Goal: Transaction & Acquisition: Purchase product/service

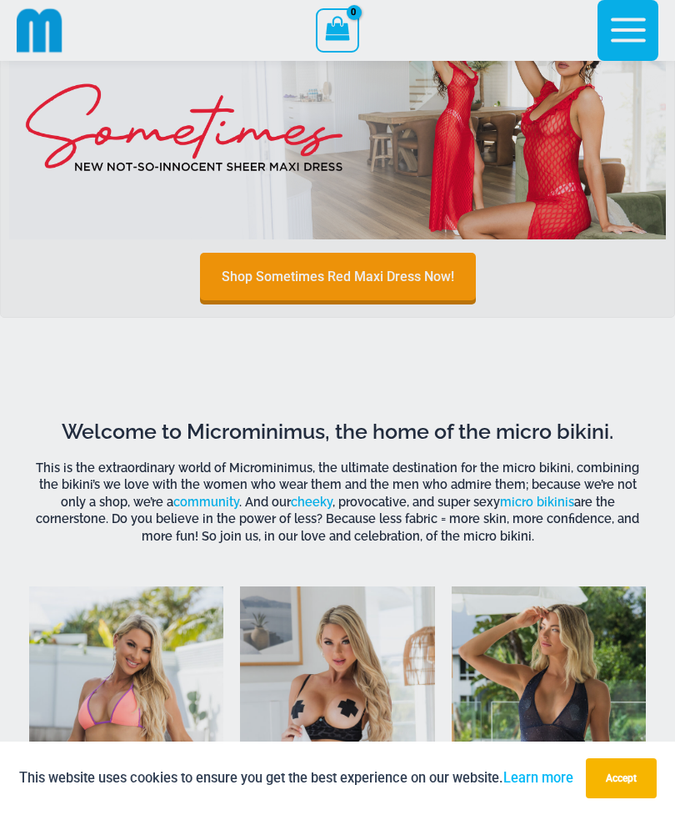
scroll to position [378, 0]
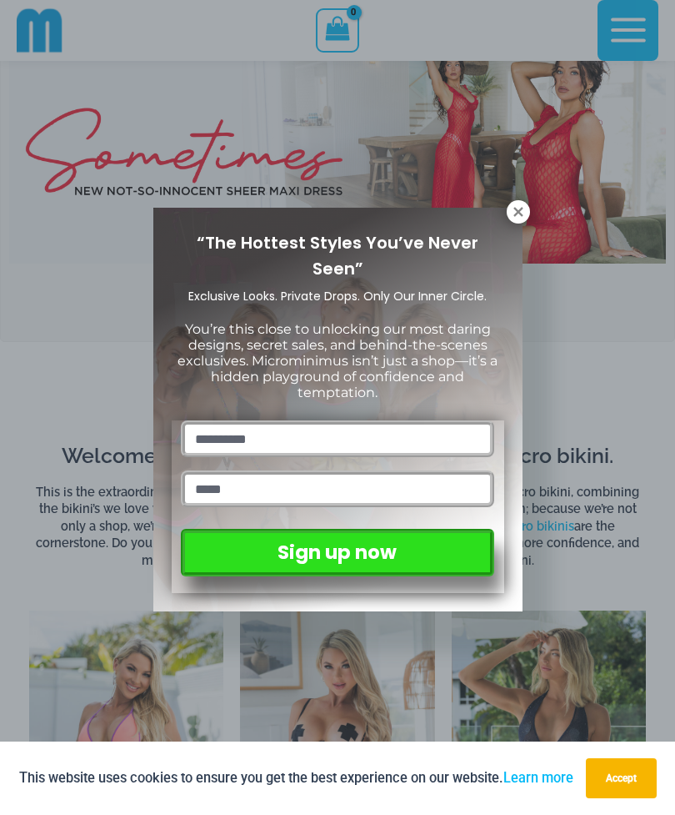
click at [508, 213] on button at bounding box center [518, 211] width 23 height 23
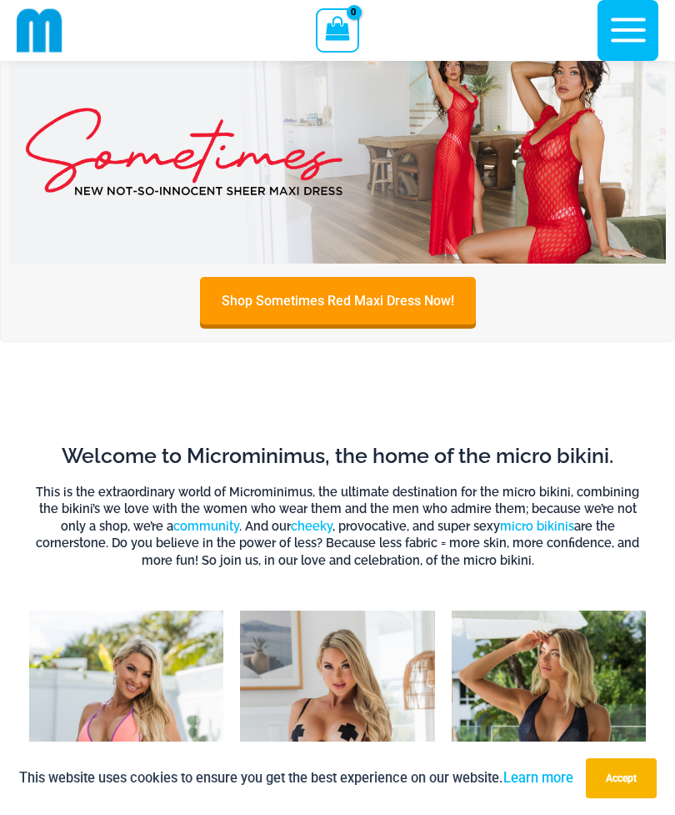
click at [617, 30] on icon "button" at bounding box center [628, 30] width 35 height 24
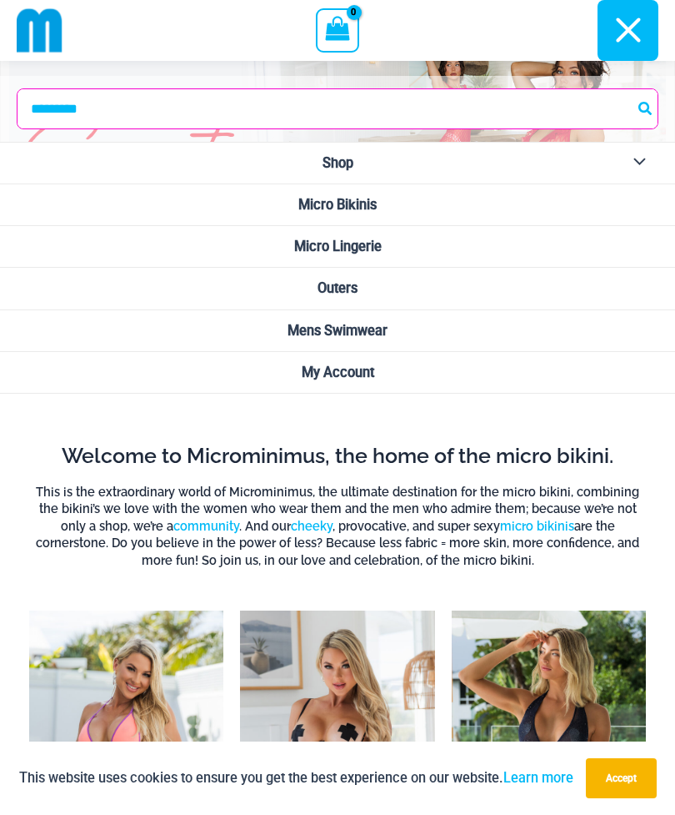
click at [313, 245] on span "Micro Lingerie" at bounding box center [338, 246] width 88 height 16
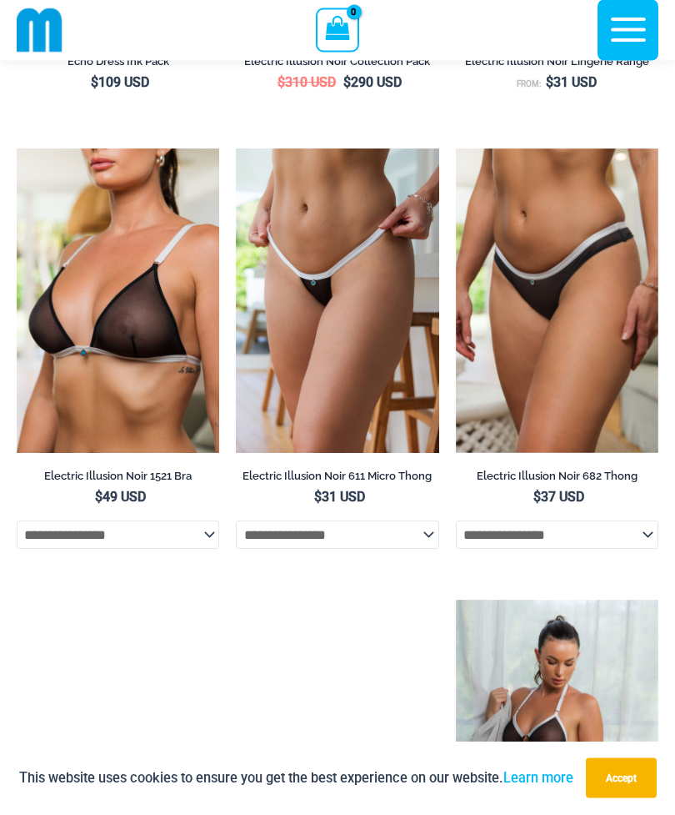
scroll to position [3259, 0]
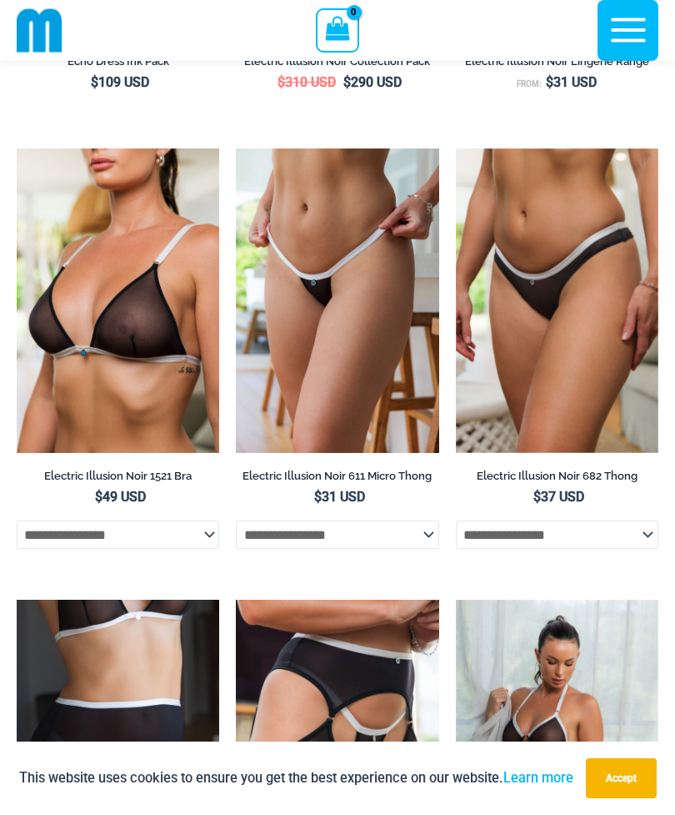
click at [236, 148] on img at bounding box center [236, 148] width 0 height 0
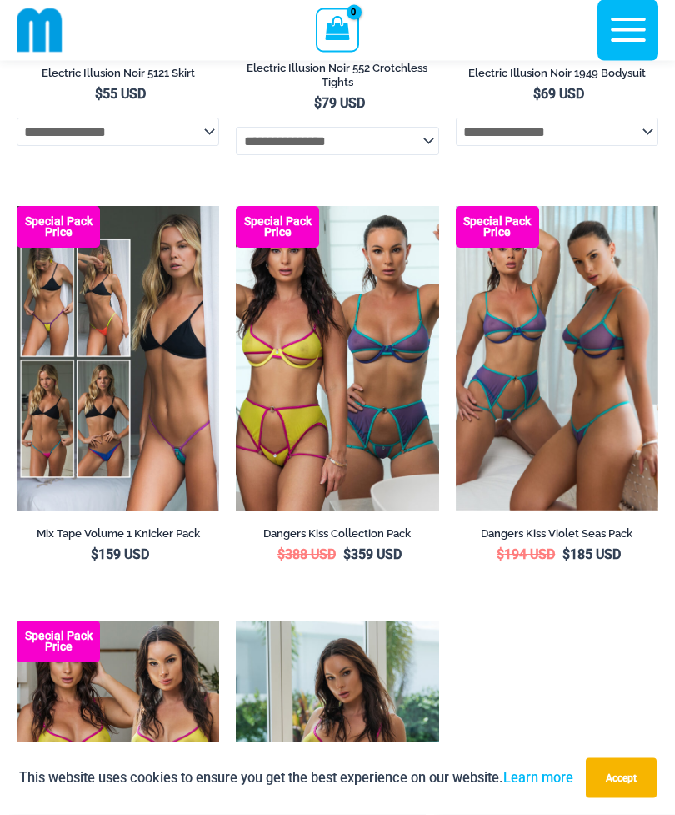
scroll to position [4122, 0]
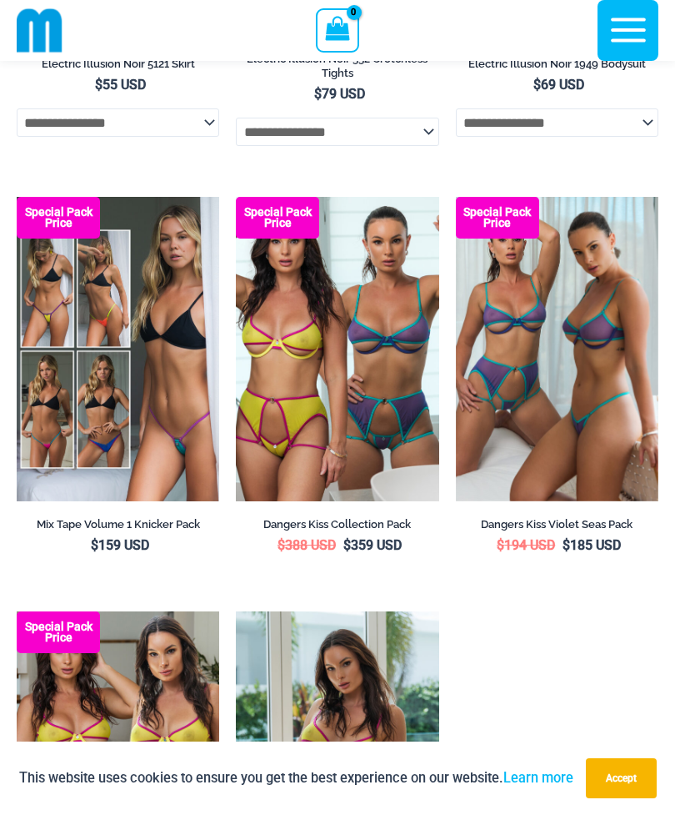
click at [17, 197] on img at bounding box center [17, 197] width 0 height 0
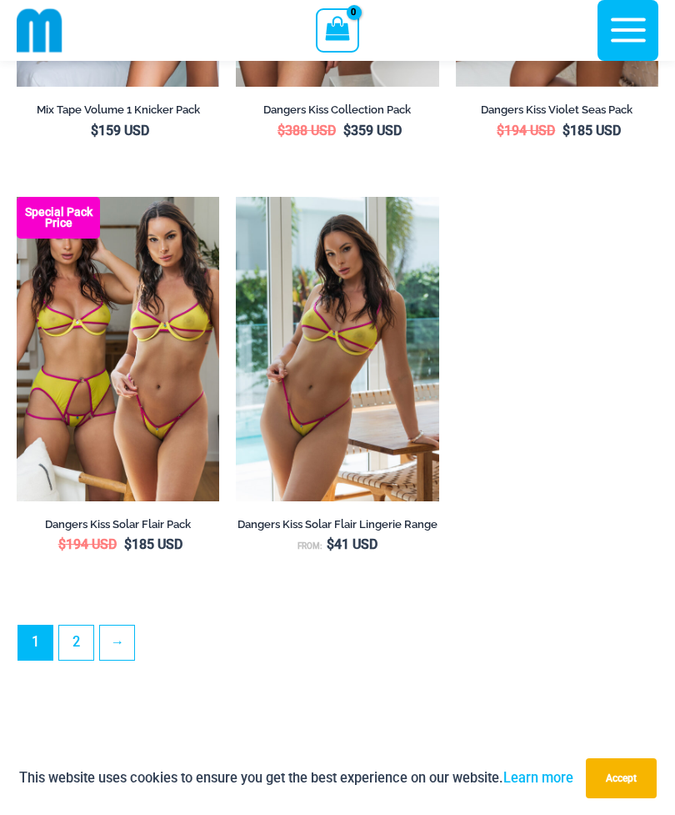
scroll to position [4538, 0]
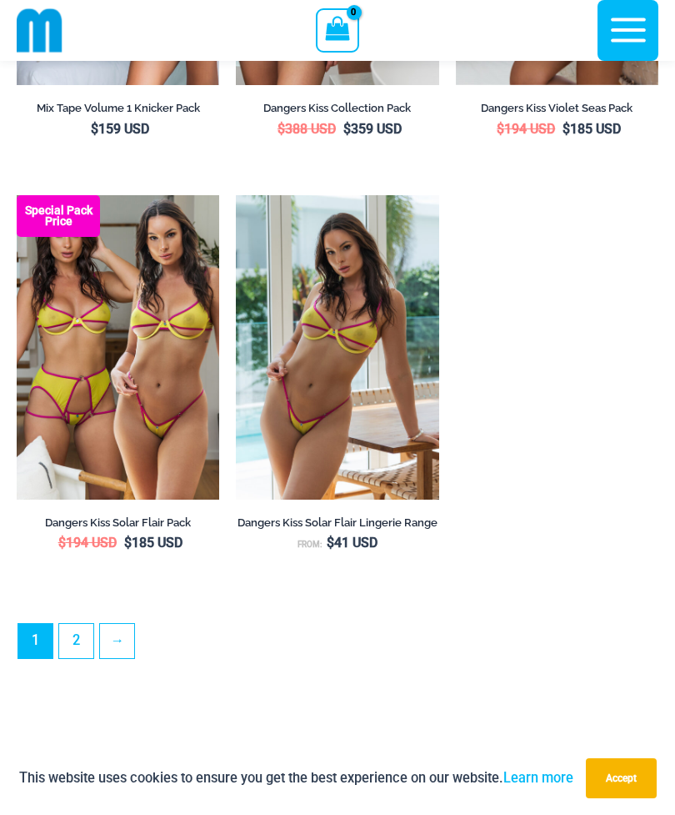
click at [80, 646] on link "2" at bounding box center [76, 641] width 34 height 34
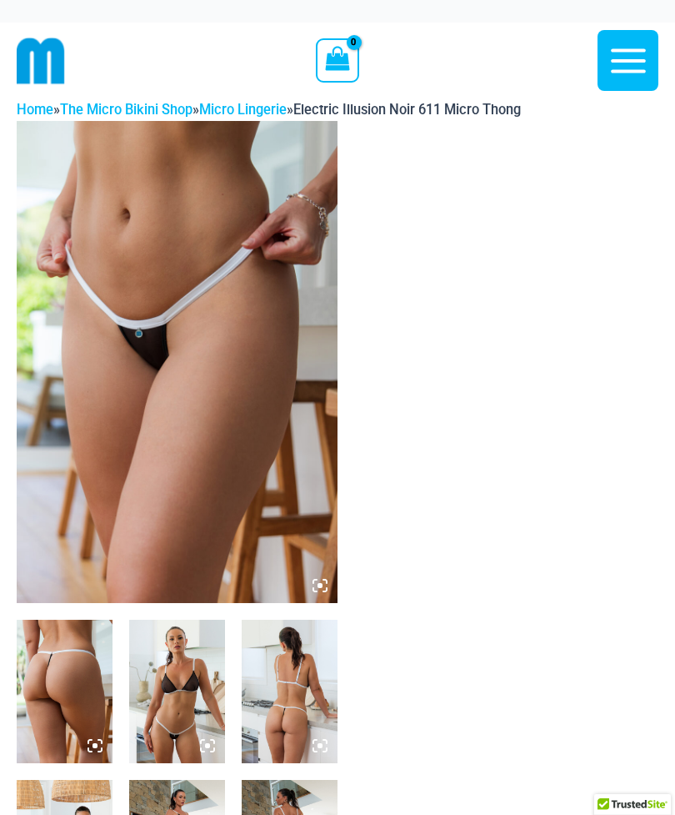
click at [126, 394] on img at bounding box center [177, 362] width 321 height 482
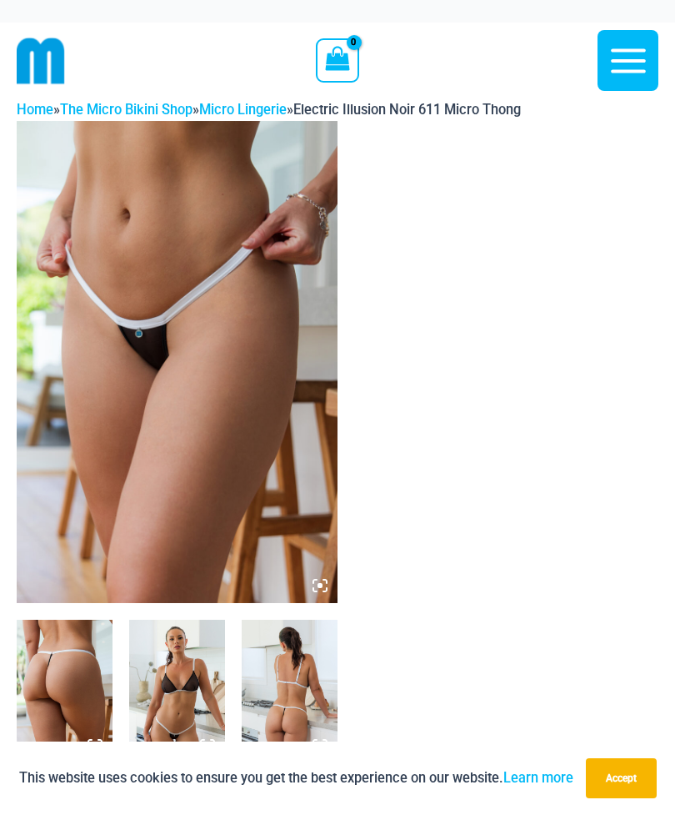
click at [96, 409] on img at bounding box center [177, 362] width 321 height 482
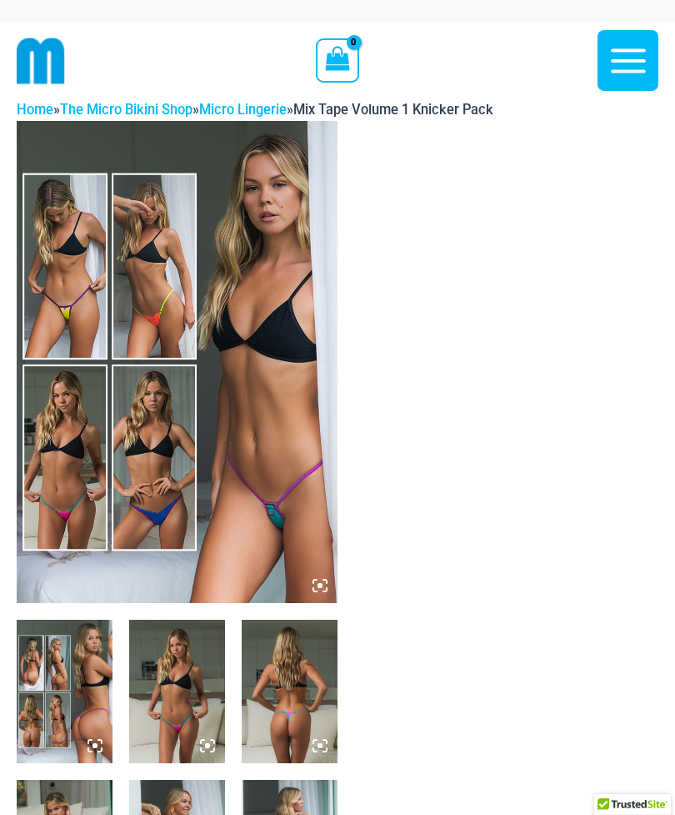
click at [88, 310] on img at bounding box center [177, 362] width 321 height 482
click at [210, 350] on img at bounding box center [177, 362] width 321 height 482
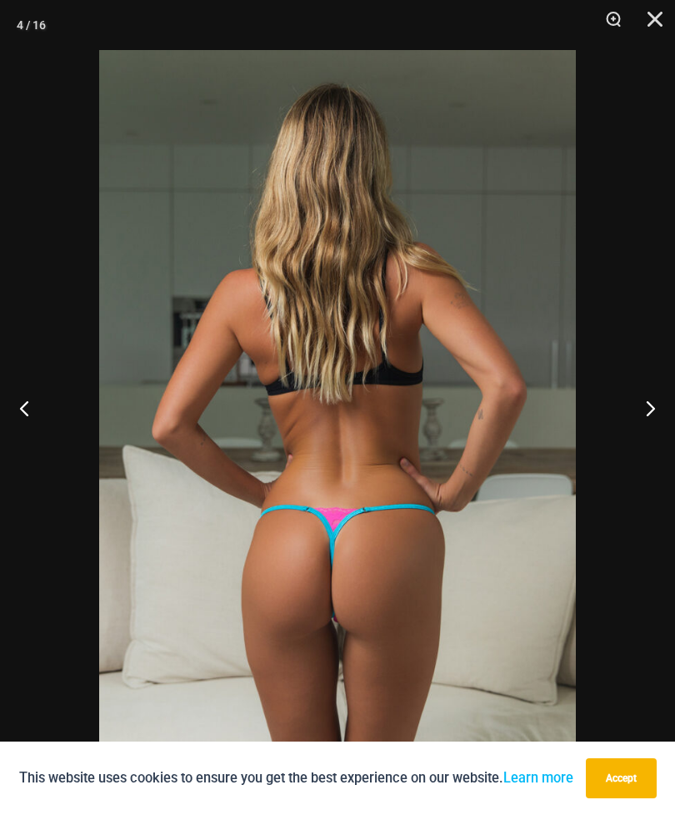
click at [147, 503] on img at bounding box center [337, 407] width 477 height 715
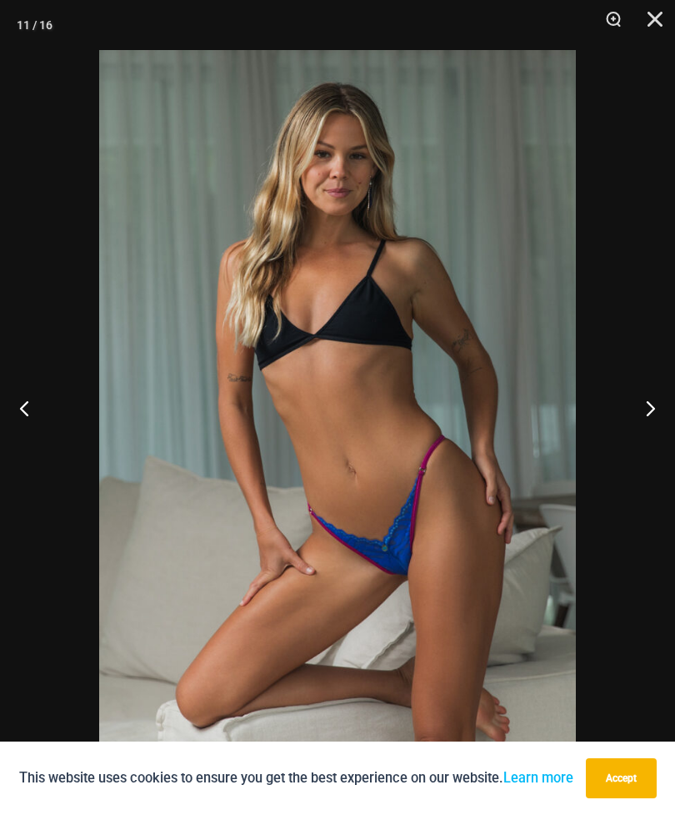
click at [170, 494] on img at bounding box center [337, 407] width 477 height 715
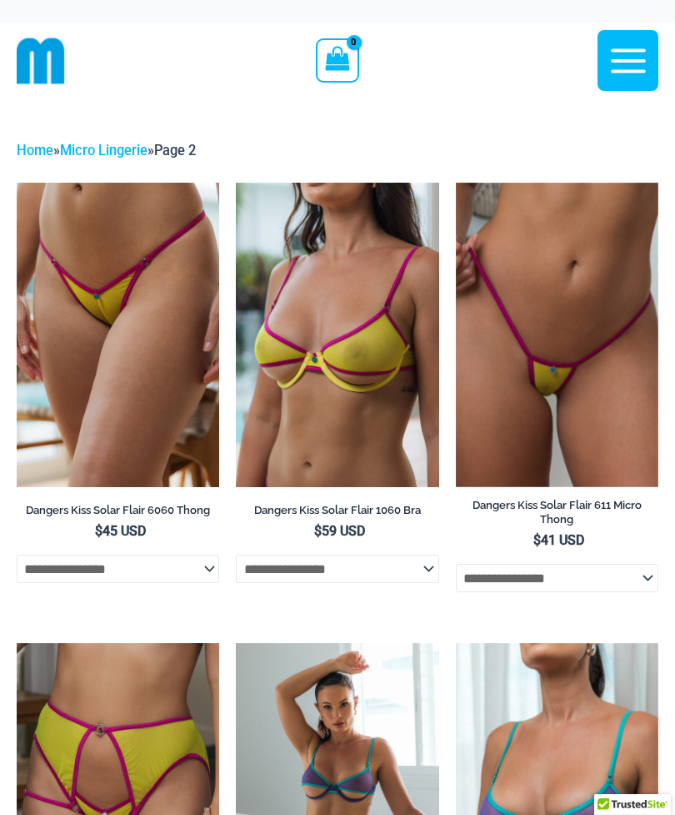
click at [17, 183] on img at bounding box center [17, 183] width 0 height 0
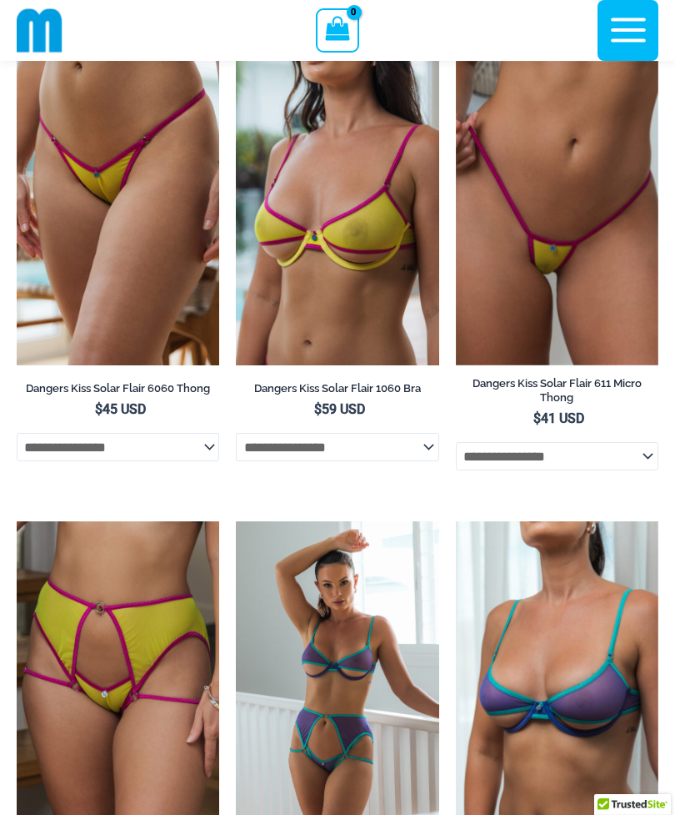
scroll to position [79, 0]
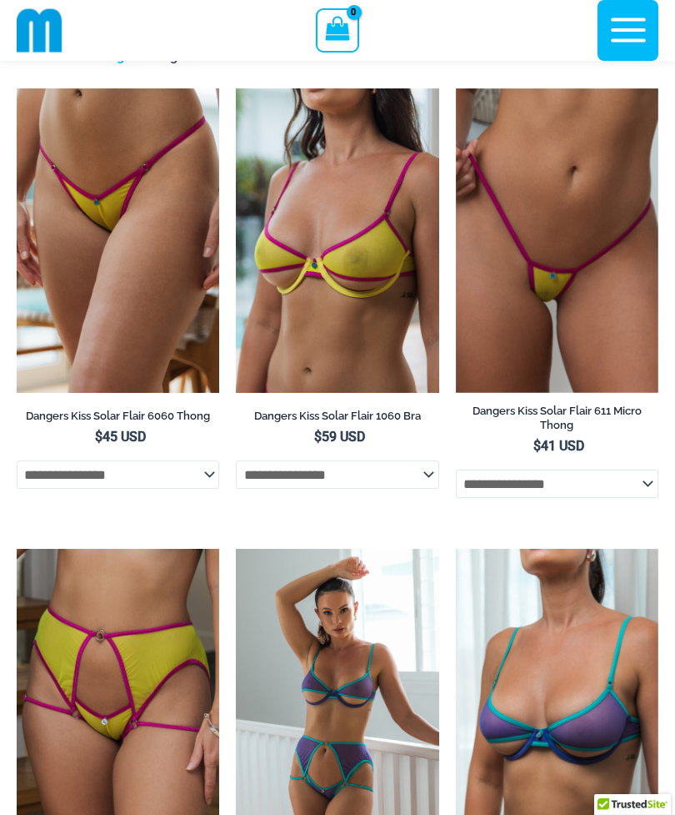
click at [456, 88] on img at bounding box center [456, 88] width 0 height 0
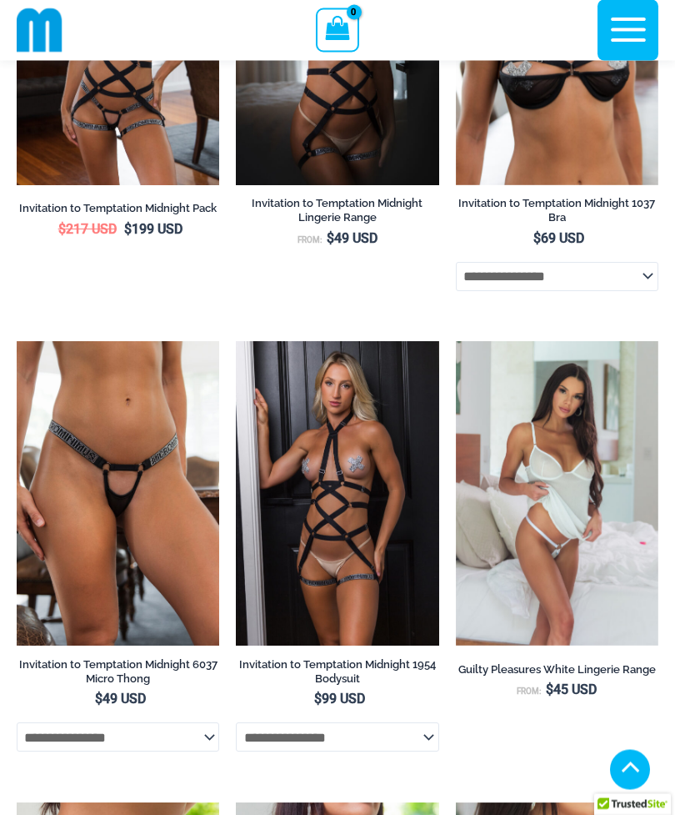
scroll to position [1658, 0]
click at [17, 341] on img at bounding box center [17, 341] width 0 height 0
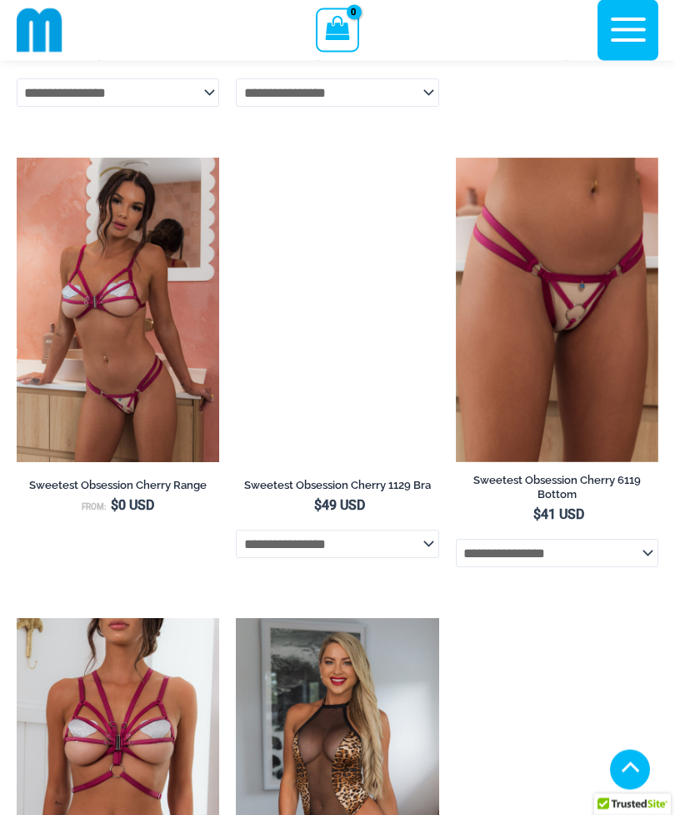
scroll to position [3204, 0]
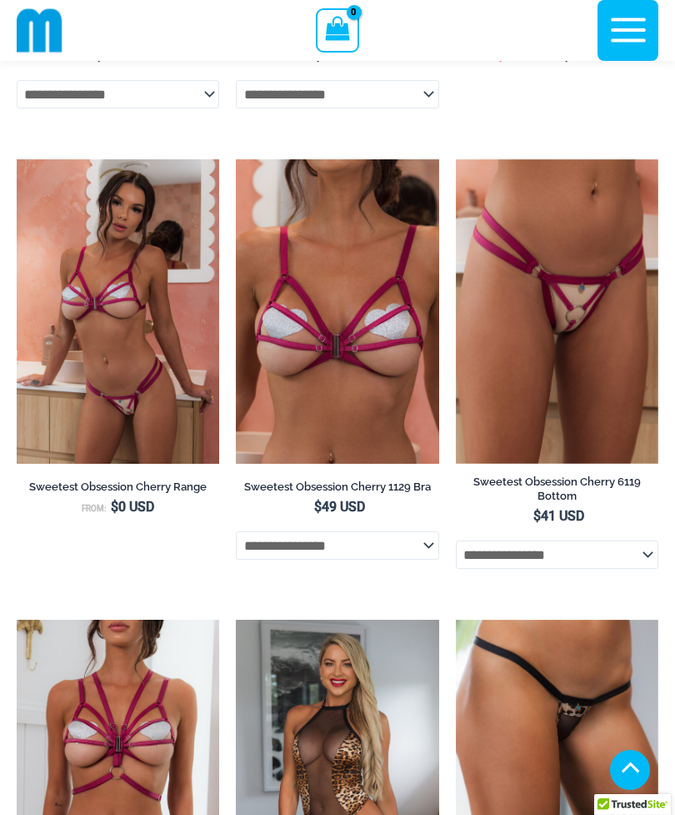
click at [456, 159] on img at bounding box center [456, 159] width 0 height 0
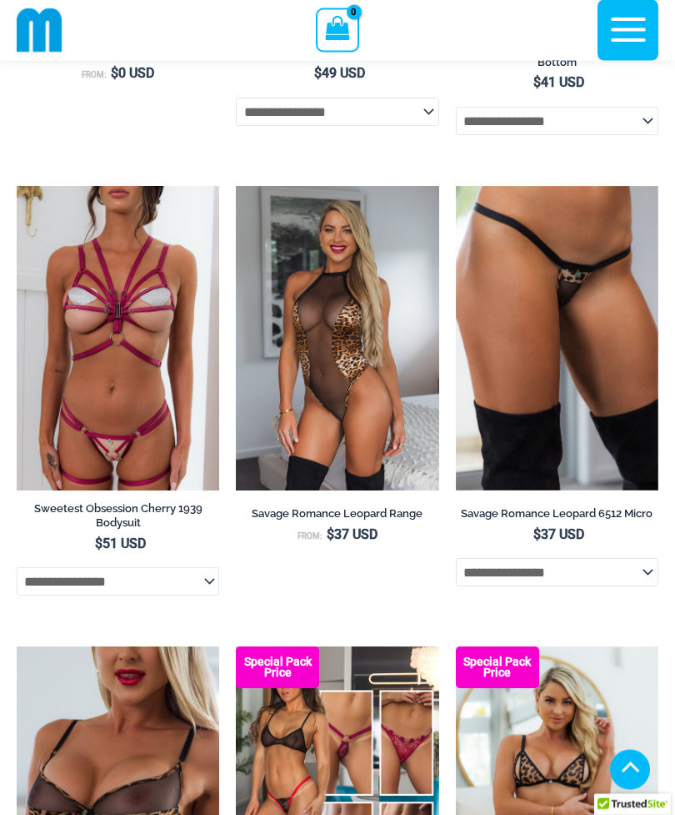
scroll to position [3637, 0]
click at [236, 646] on img at bounding box center [236, 646] width 0 height 0
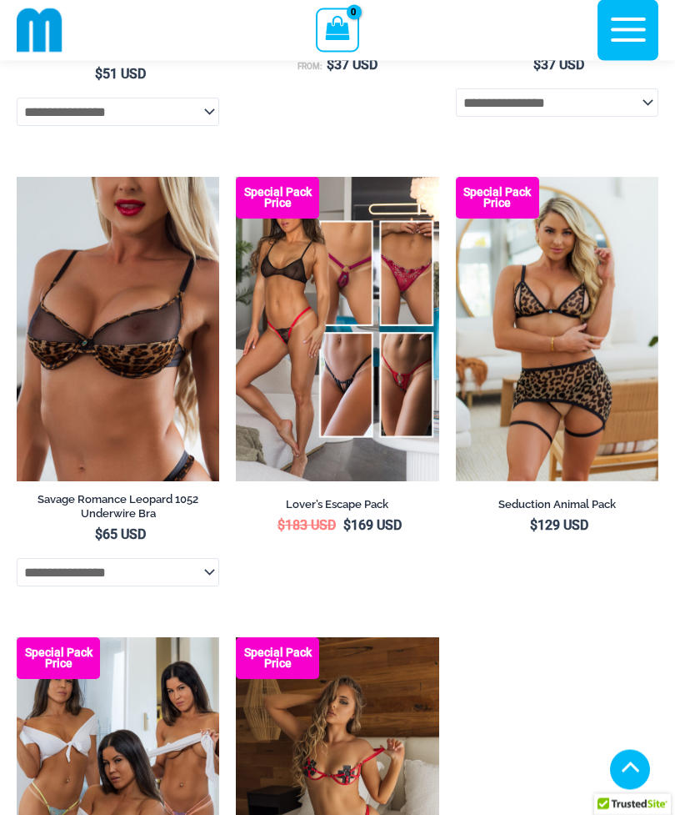
scroll to position [4107, 0]
click at [17, 637] on img at bounding box center [17, 637] width 0 height 0
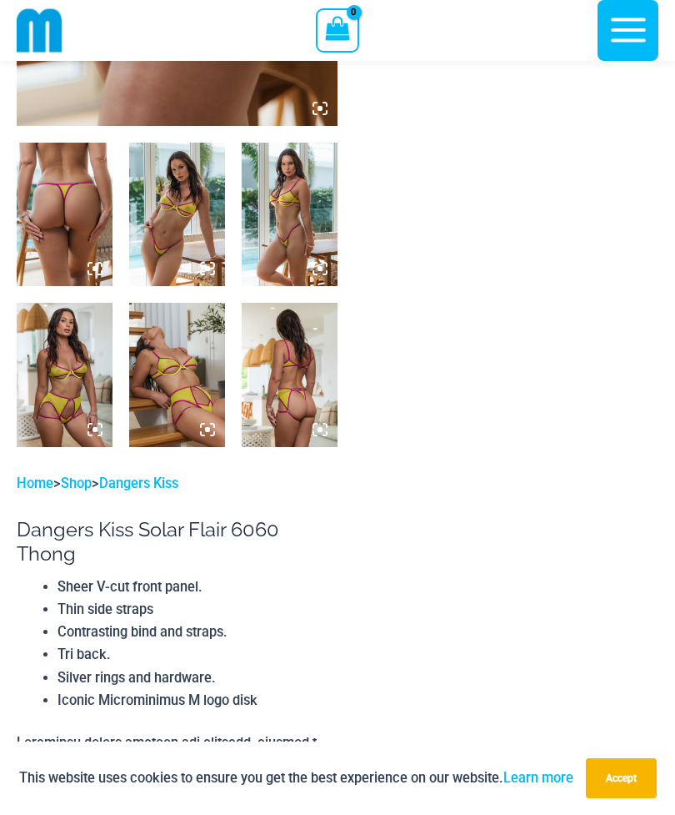
scroll to position [477, 0]
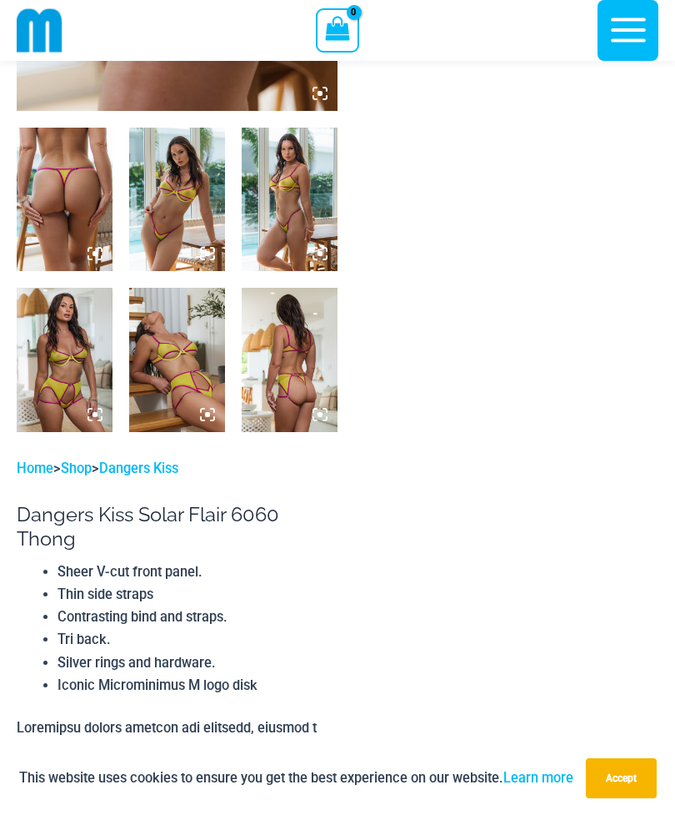
click at [152, 344] on img at bounding box center [177, 359] width 96 height 143
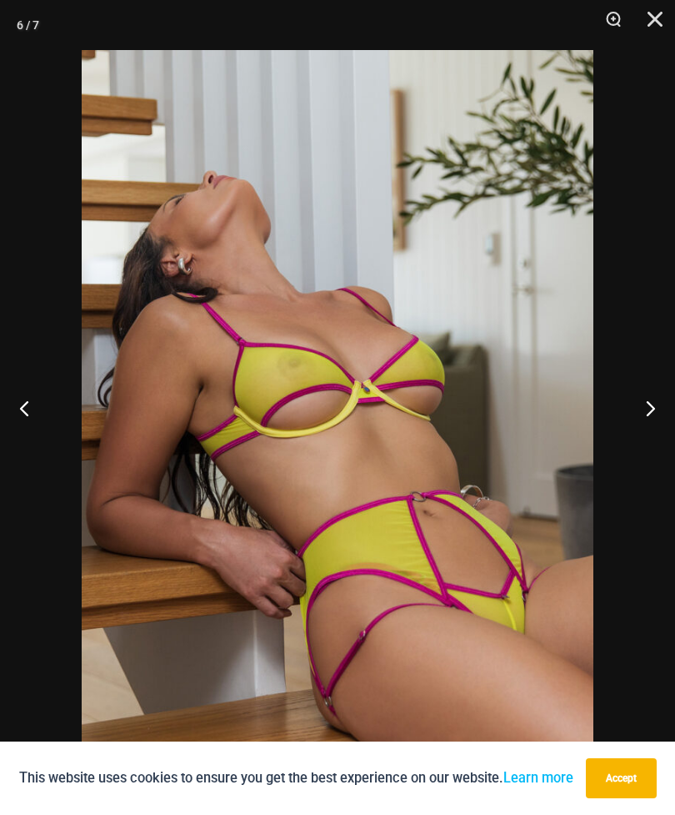
click at [650, 22] on button "Close" at bounding box center [650, 25] width 42 height 50
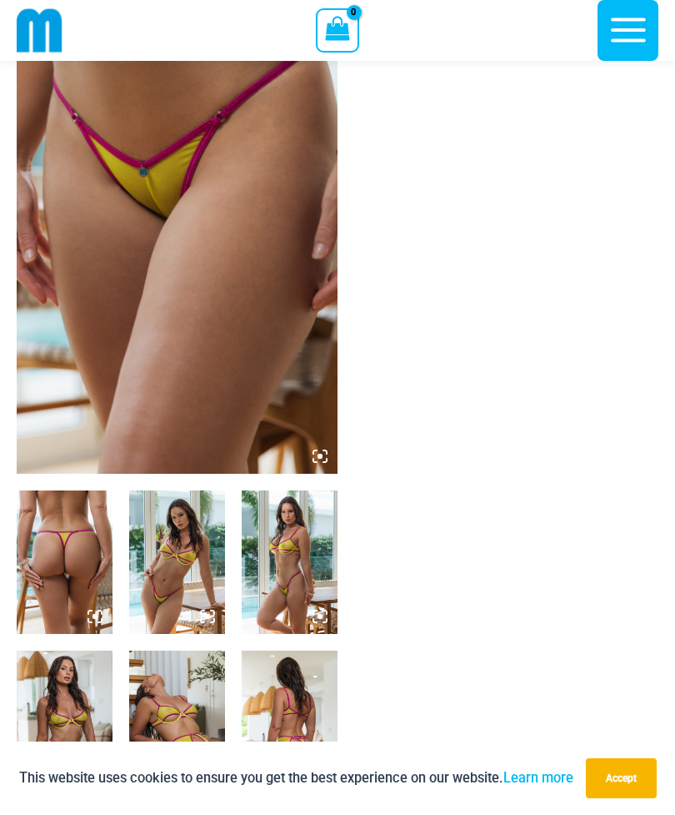
scroll to position [81, 0]
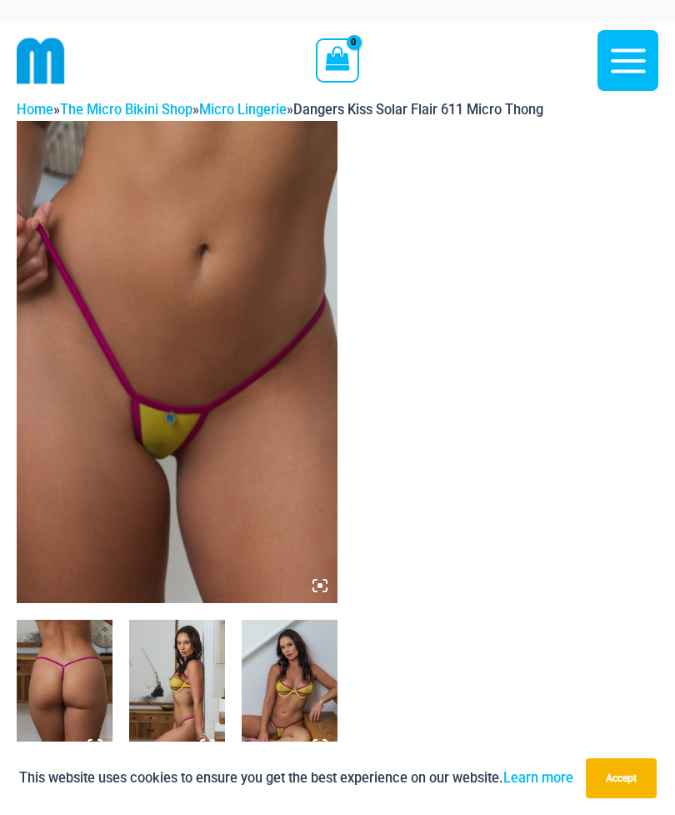
click at [130, 383] on img at bounding box center [177, 362] width 321 height 482
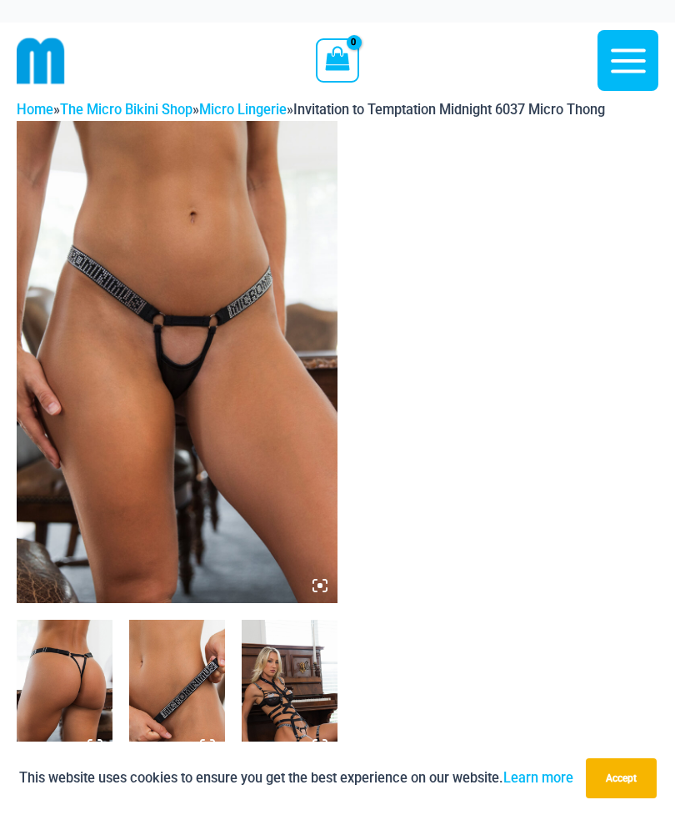
click at [98, 347] on img at bounding box center [177, 362] width 321 height 482
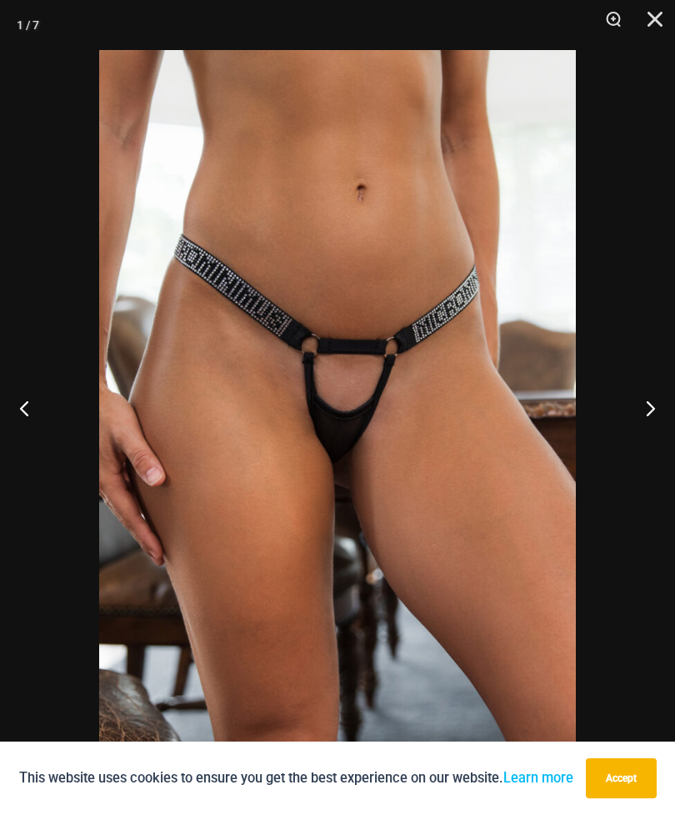
click at [273, 379] on img at bounding box center [337, 407] width 477 height 715
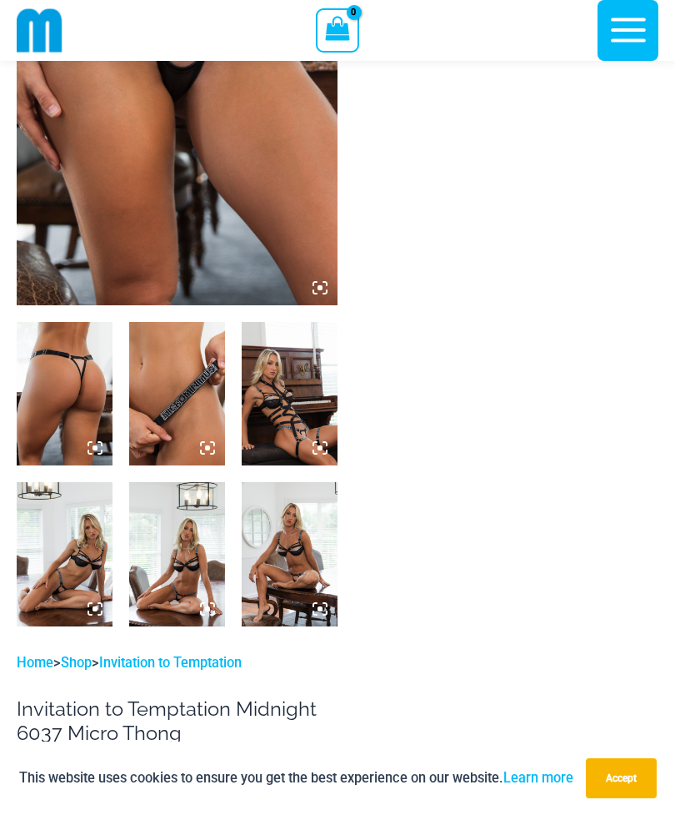
scroll to position [284, 0]
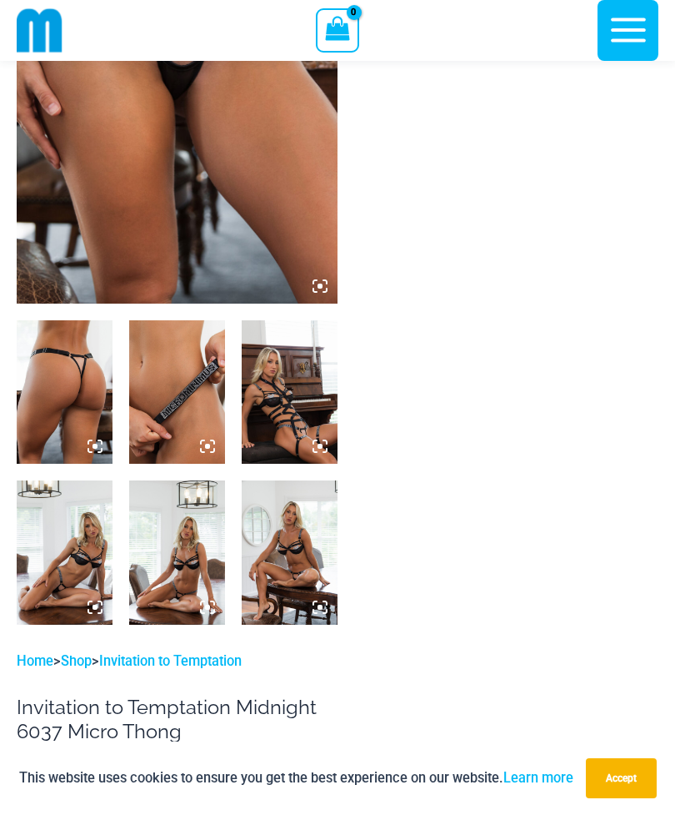
click at [56, 388] on img at bounding box center [65, 391] width 96 height 143
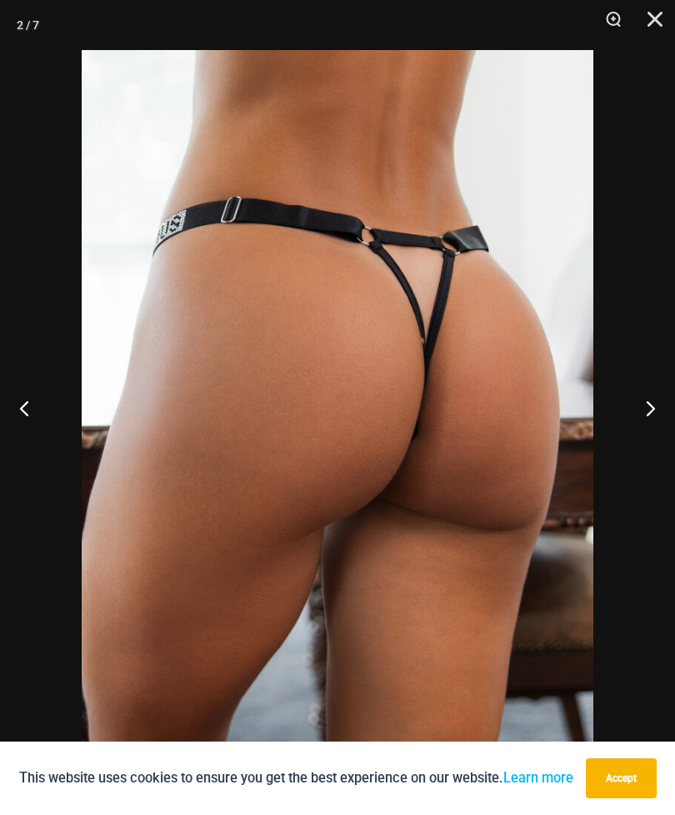
click at [655, 30] on button "Close" at bounding box center [650, 25] width 42 height 50
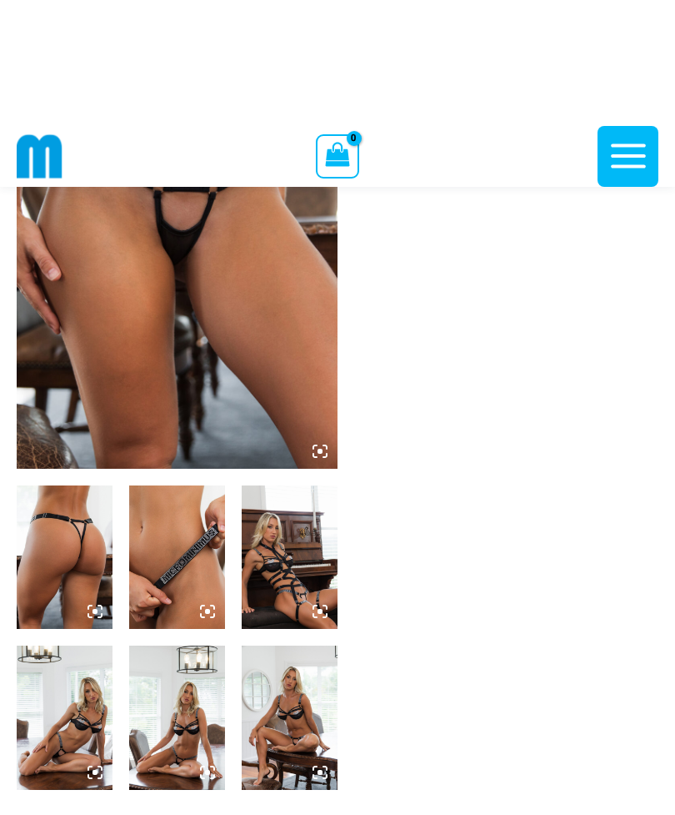
scroll to position [0, 0]
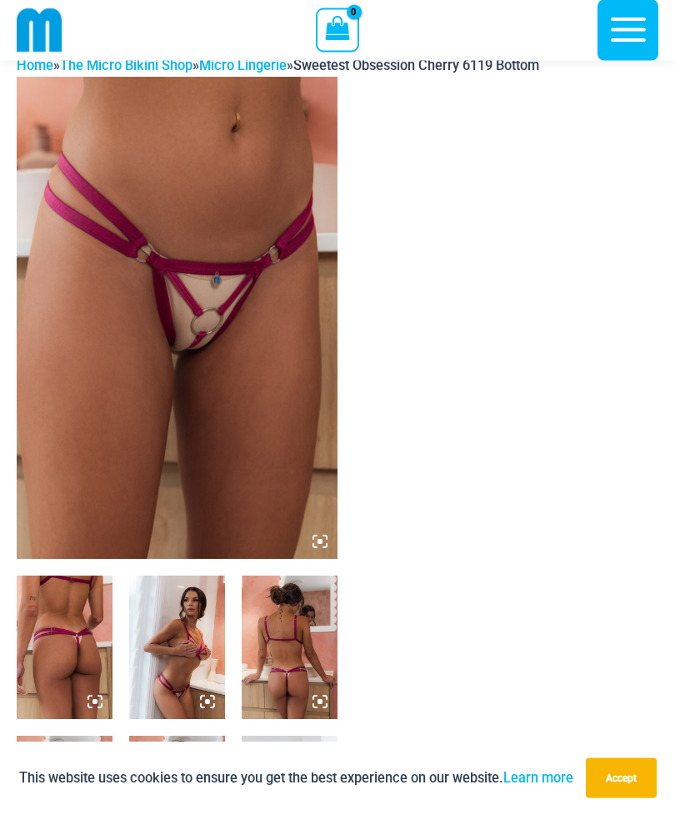
click at [117, 381] on img at bounding box center [177, 319] width 321 height 482
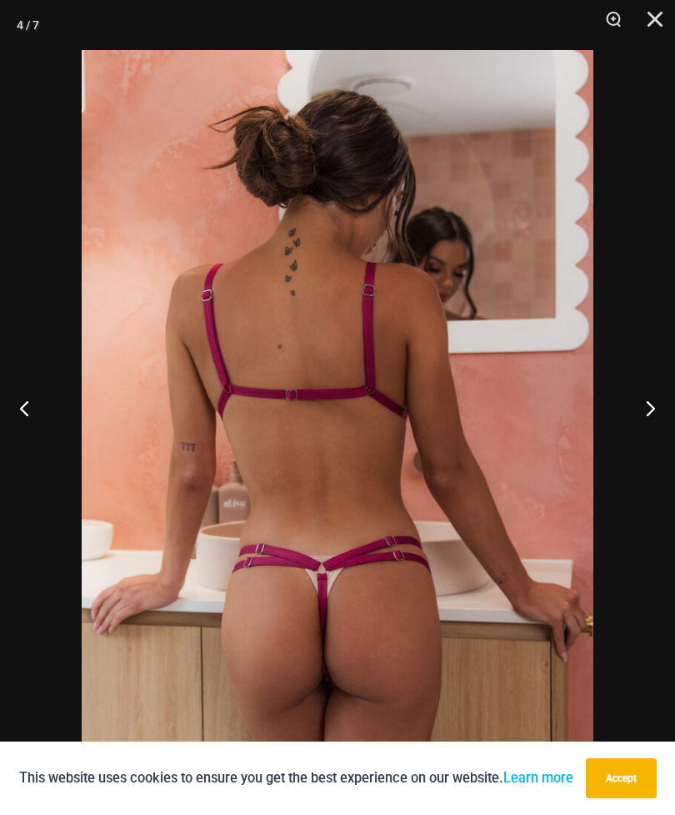
click at [649, 24] on button "Close" at bounding box center [650, 25] width 42 height 50
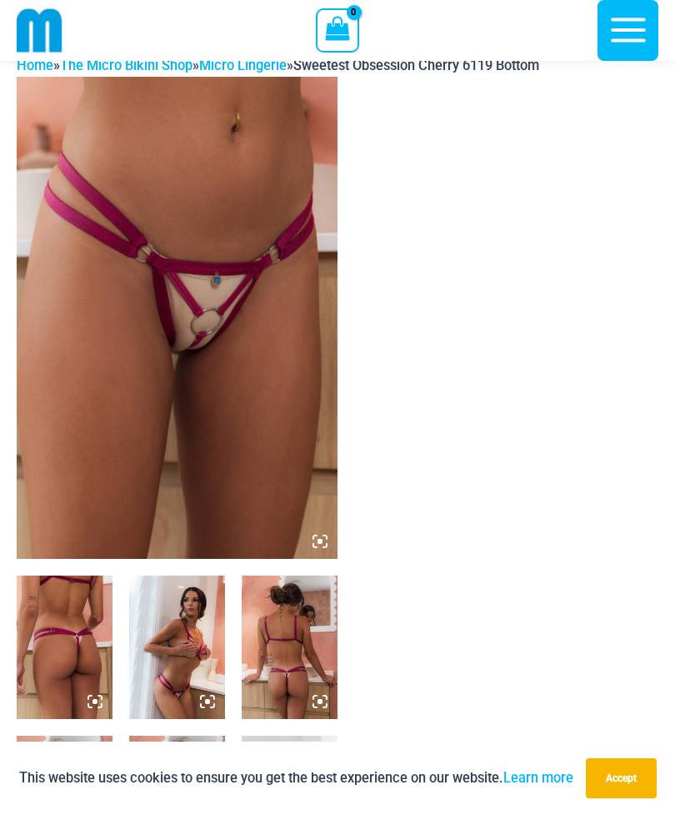
scroll to position [0, 0]
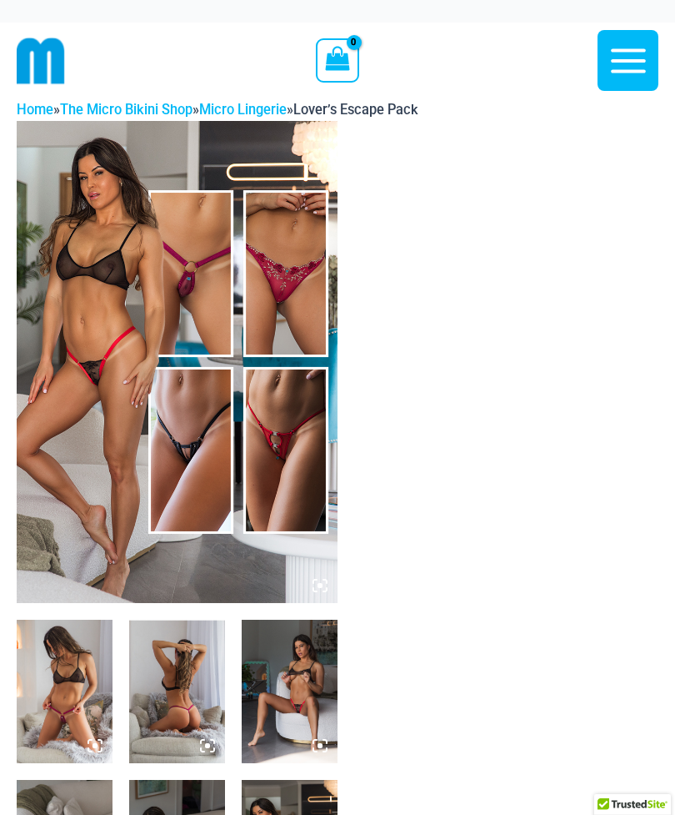
click at [73, 298] on img at bounding box center [177, 362] width 321 height 482
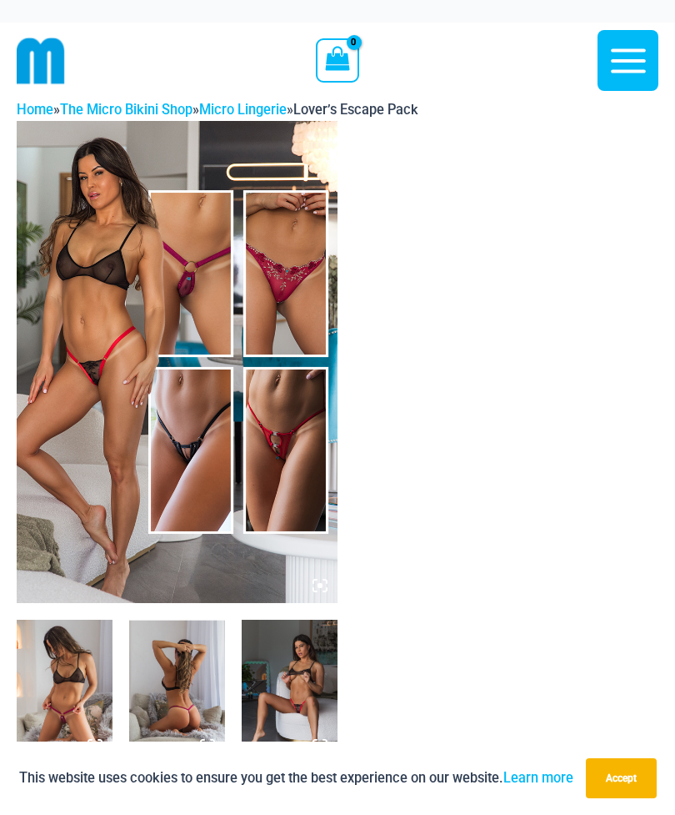
click at [87, 324] on img at bounding box center [177, 362] width 321 height 482
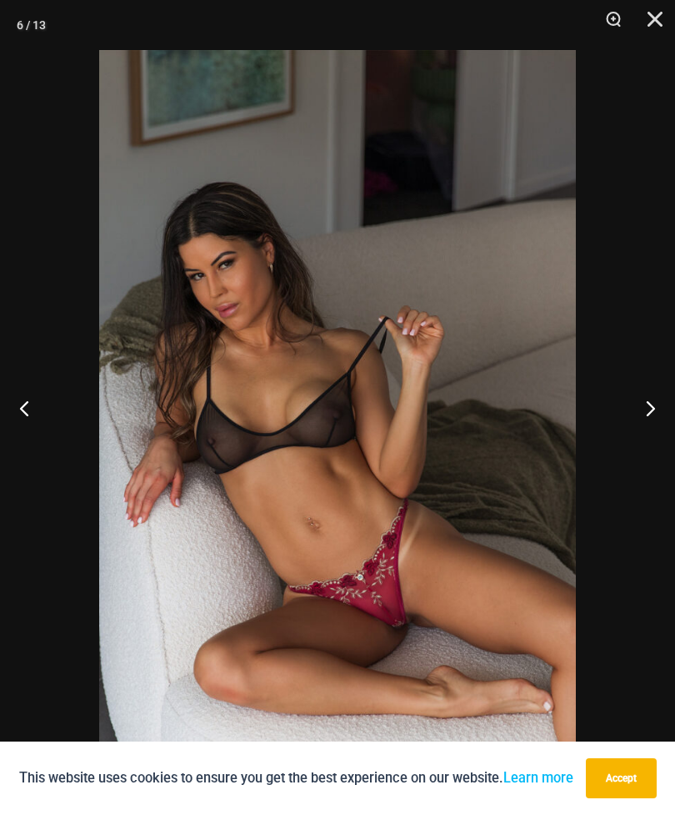
click at [174, 521] on img at bounding box center [337, 407] width 477 height 715
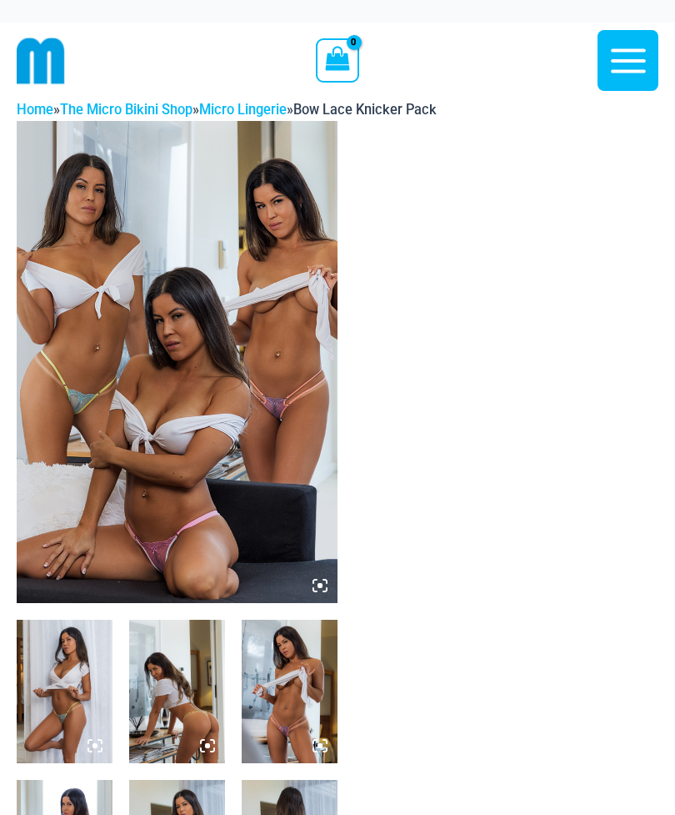
click at [83, 379] on img at bounding box center [177, 362] width 321 height 482
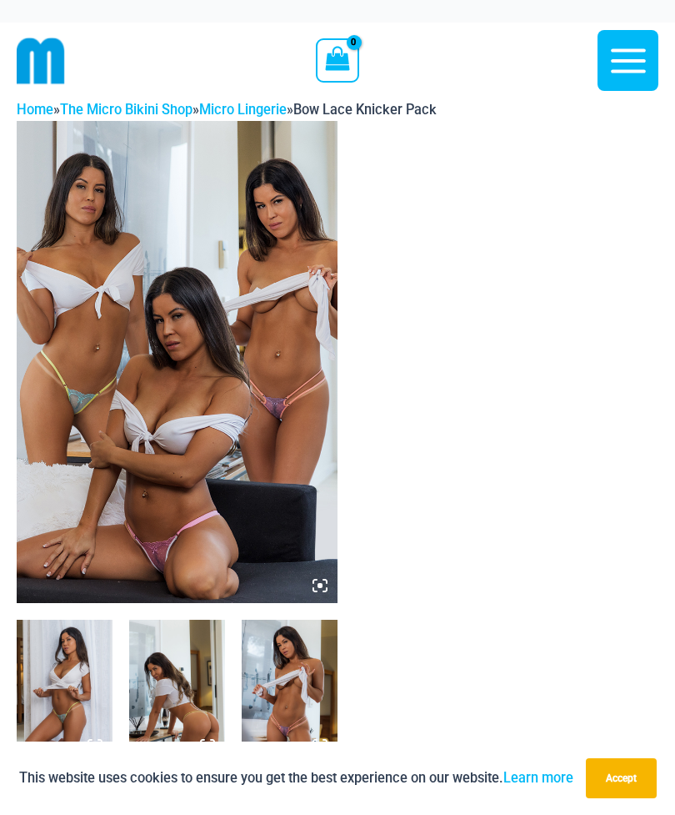
click at [80, 362] on img at bounding box center [177, 362] width 321 height 482
